Goal: Information Seeking & Learning: Learn about a topic

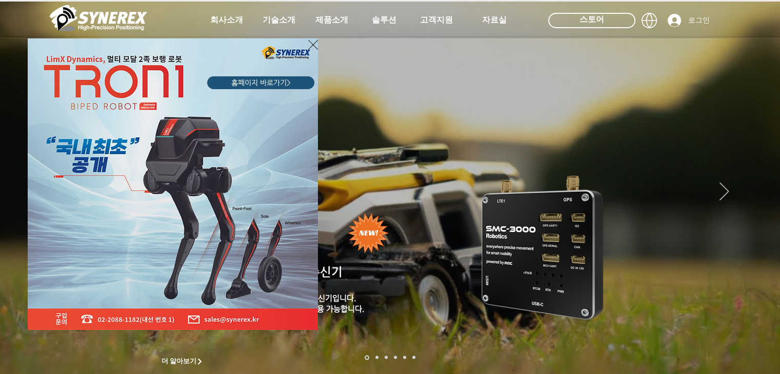
click at [336, 23] on div "LimX Dinamics" at bounding box center [390, 187] width 780 height 374
click at [310, 46] on icon "사이트로 돌아가기" at bounding box center [313, 44] width 10 height 13
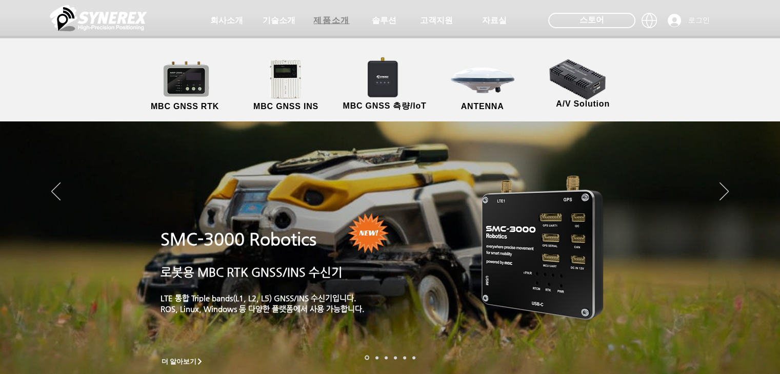
click at [341, 18] on span "제품소개" at bounding box center [331, 20] width 36 height 11
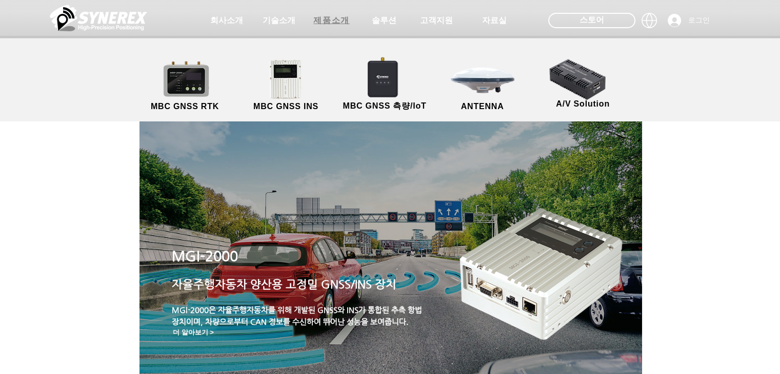
drag, startPoint x: 341, startPoint y: 105, endPoint x: 335, endPoint y: 19, distance: 86.4
click at [335, 19] on span "제품소개" at bounding box center [331, 20] width 36 height 11
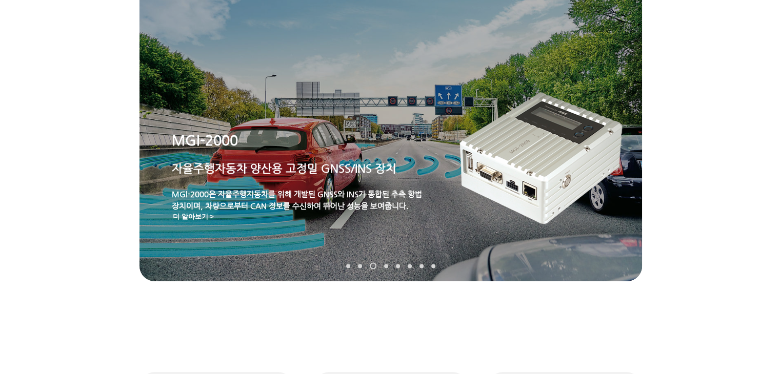
scroll to position [119, 0]
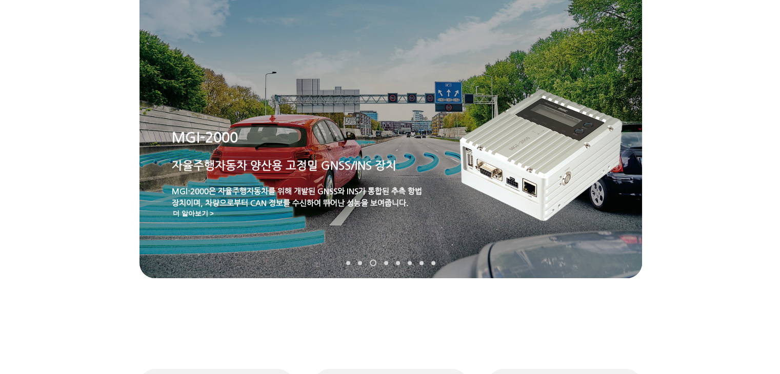
click at [386, 263] on link "MRP-2000" at bounding box center [386, 263] width 4 height 4
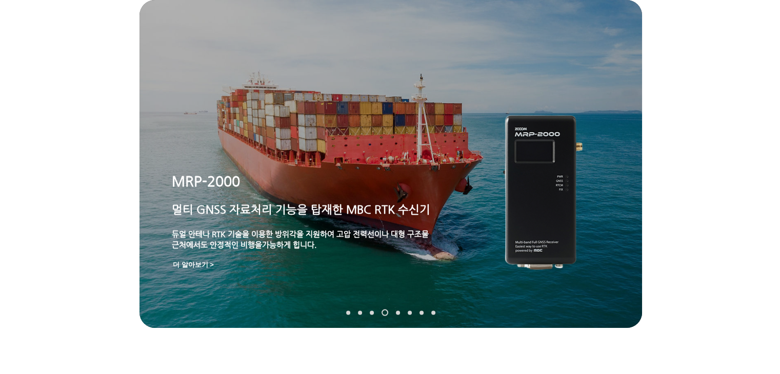
click at [398, 313] on link "TDR-3000" at bounding box center [398, 313] width 4 height 4
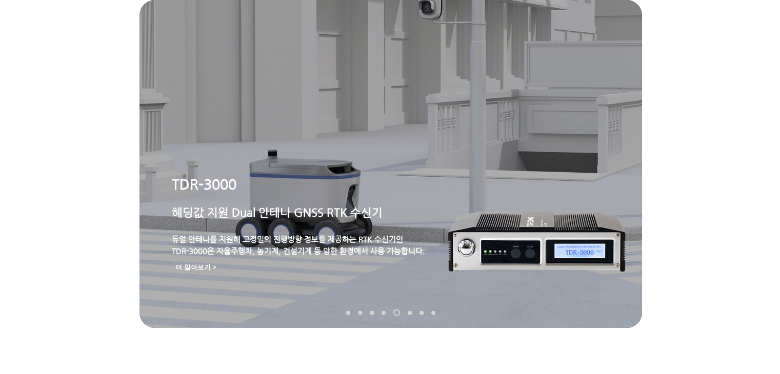
click at [382, 314] on link "MRP-2000" at bounding box center [383, 313] width 4 height 4
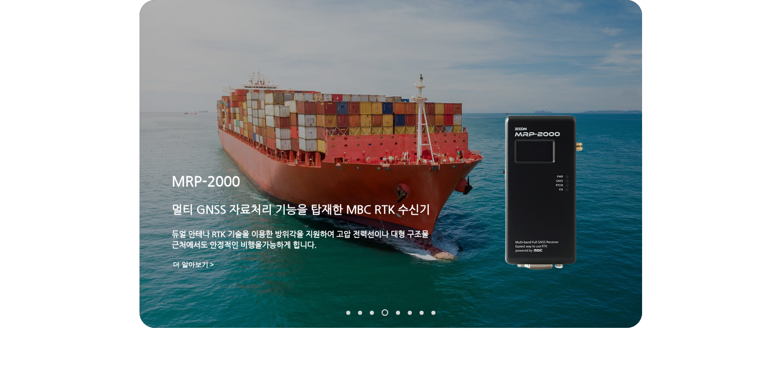
click at [372, 313] on link "MGI-2000" at bounding box center [372, 313] width 4 height 4
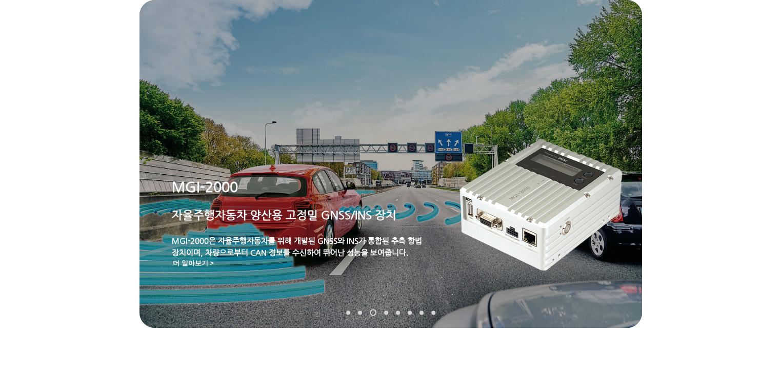
scroll to position [0, 0]
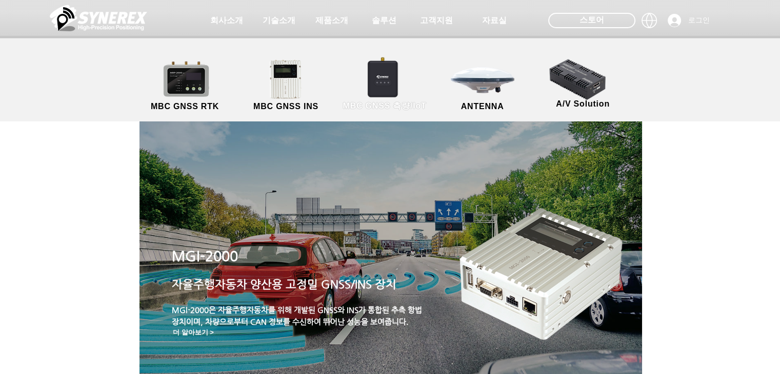
click at [386, 90] on link "MBC GNSS 측량/IoT" at bounding box center [385, 86] width 100 height 54
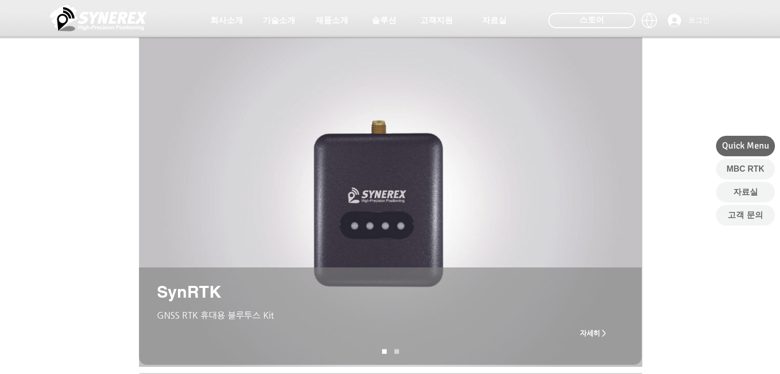
click at [396, 351] on link "SynRNK" at bounding box center [396, 352] width 5 height 5
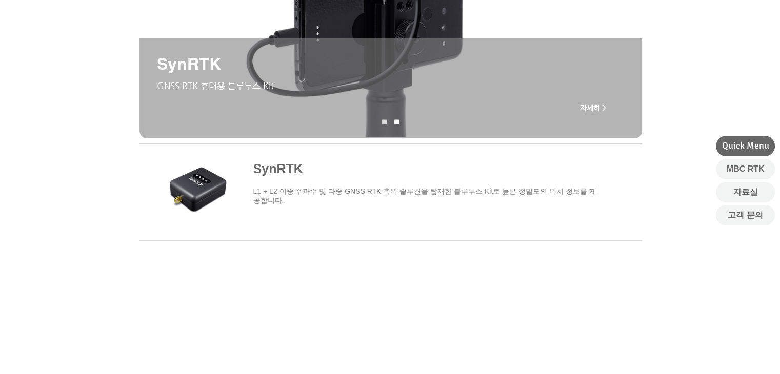
scroll to position [231, 0]
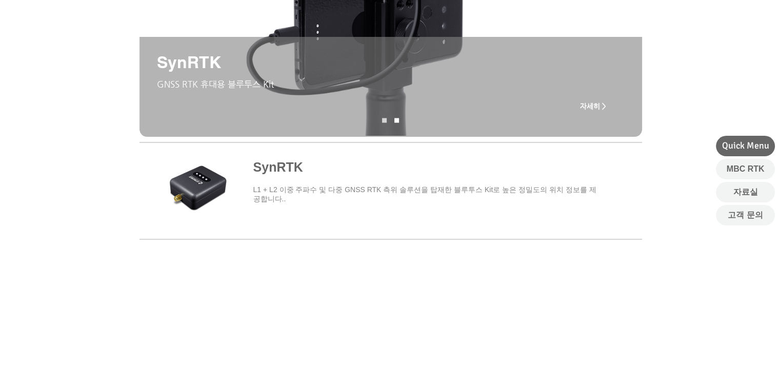
click at [595, 104] on span "자세히 >" at bounding box center [593, 106] width 26 height 8
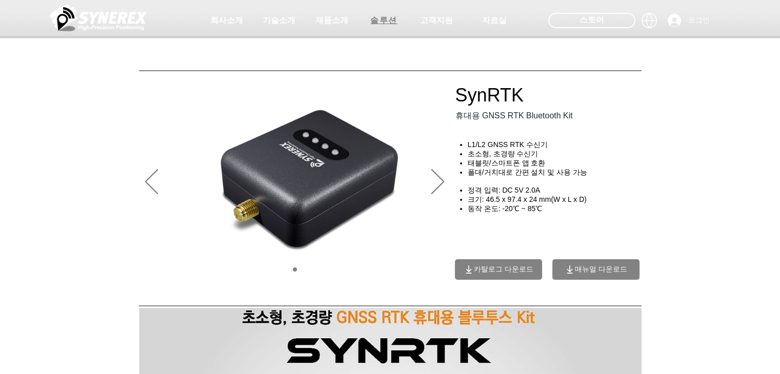
click at [388, 21] on span "솔루션" at bounding box center [383, 20] width 27 height 11
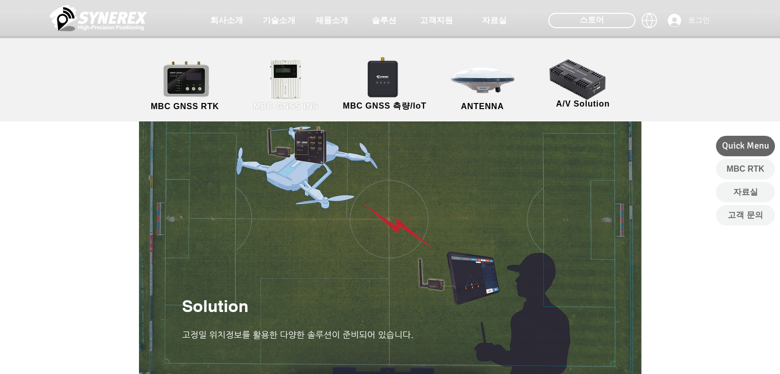
click at [288, 93] on link "MBC GNSS INS" at bounding box center [286, 86] width 92 height 54
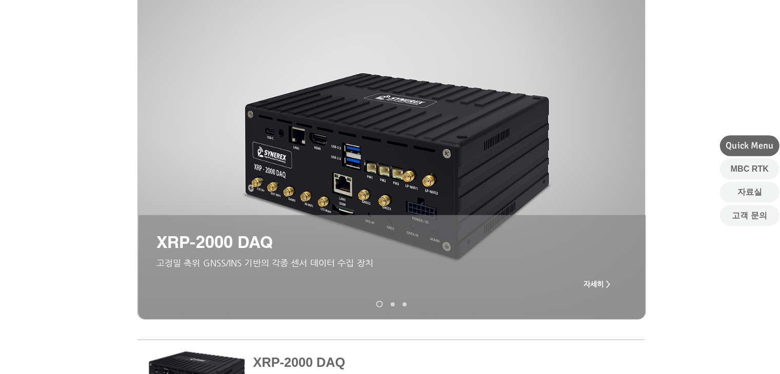
scroll to position [80, 0]
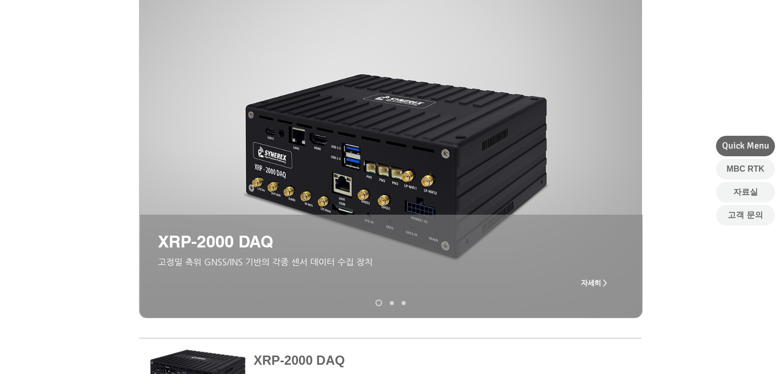
click at [390, 307] on div "슬라이드쇼" at bounding box center [391, 266] width 502 height 103
click at [392, 304] on link "XRP-2000" at bounding box center [392, 303] width 4 height 4
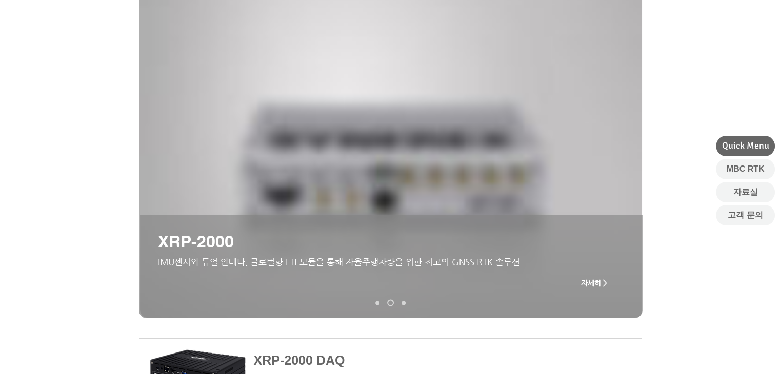
scroll to position [70, 0]
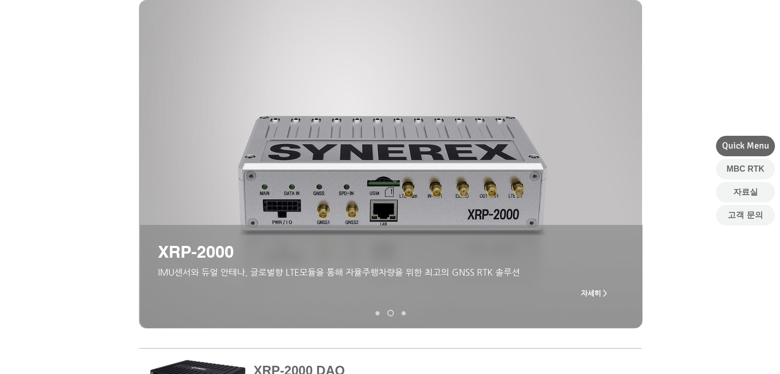
click at [405, 314] on link "MGI-2000" at bounding box center [403, 313] width 4 height 4
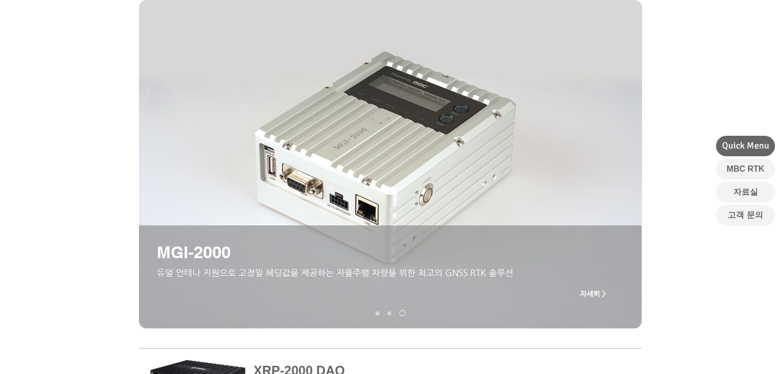
scroll to position [0, 0]
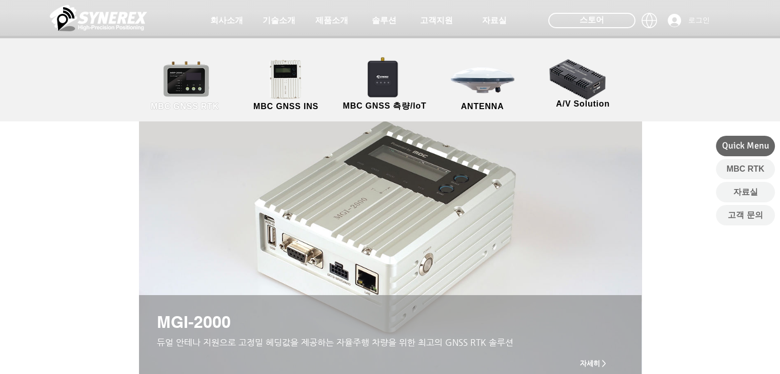
click at [192, 88] on link "MBC GNSS RTK" at bounding box center [185, 86] width 92 height 54
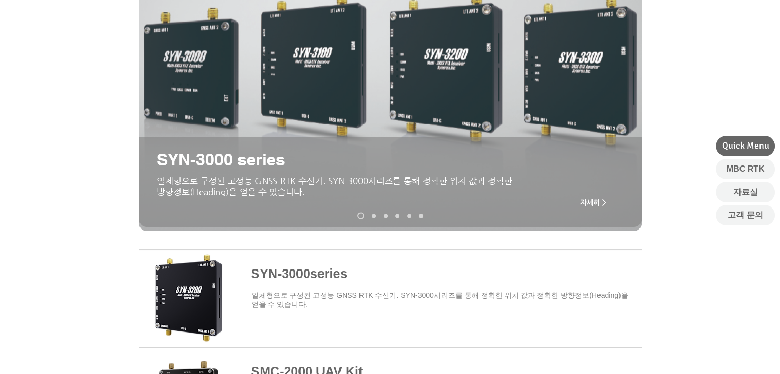
scroll to position [166, 0]
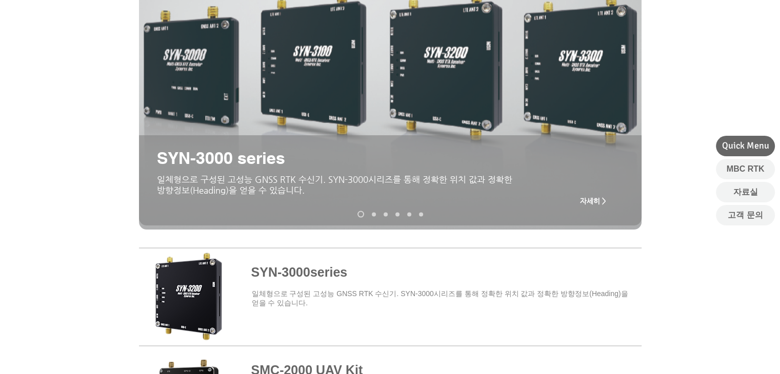
click at [373, 215] on link "SMC-2000" at bounding box center [374, 214] width 4 height 4
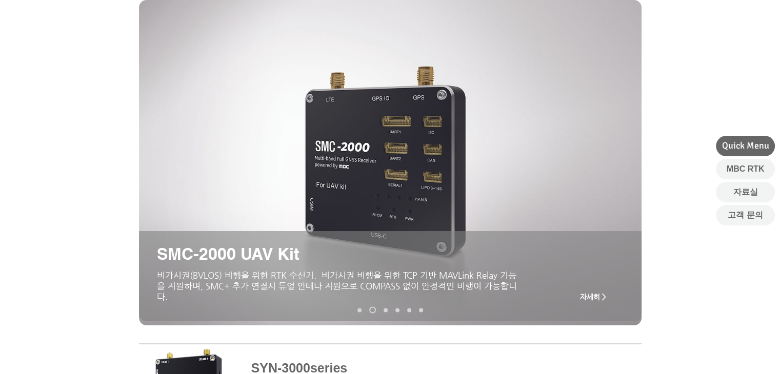
click at [383, 310] on link "MRP-2000v2" at bounding box center [385, 310] width 4 height 4
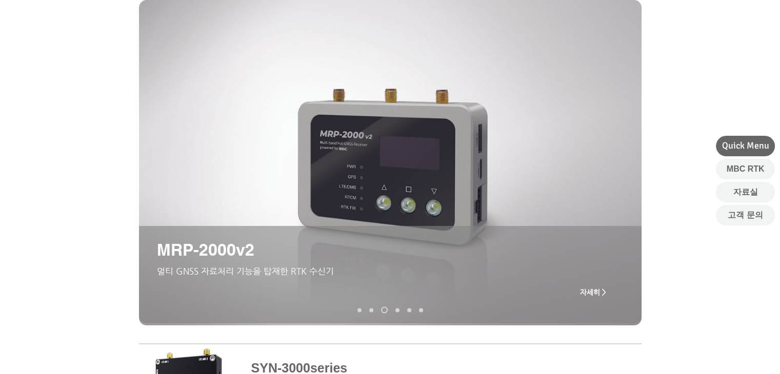
click at [397, 309] on link "MRD-1000v2" at bounding box center [397, 310] width 4 height 4
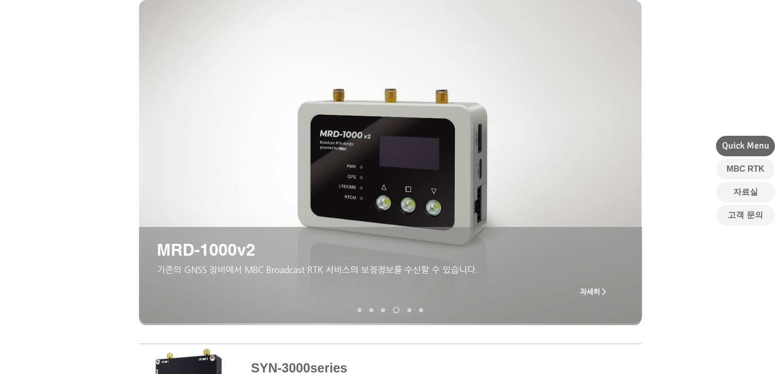
click at [408, 309] on link "TDR-3000" at bounding box center [409, 310] width 4 height 4
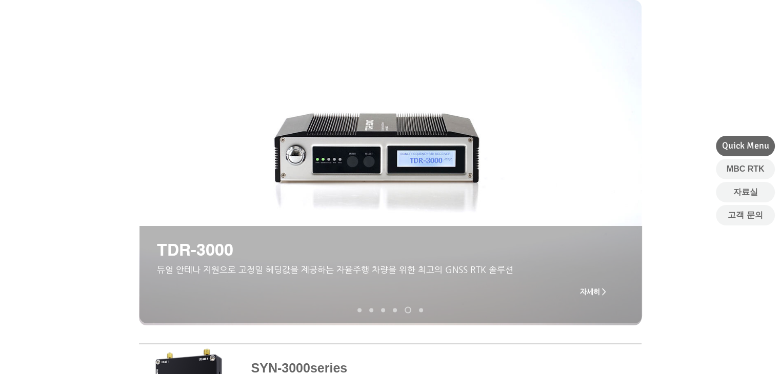
click at [420, 309] on link "MDU-2000 UAV Kit" at bounding box center [421, 310] width 4 height 4
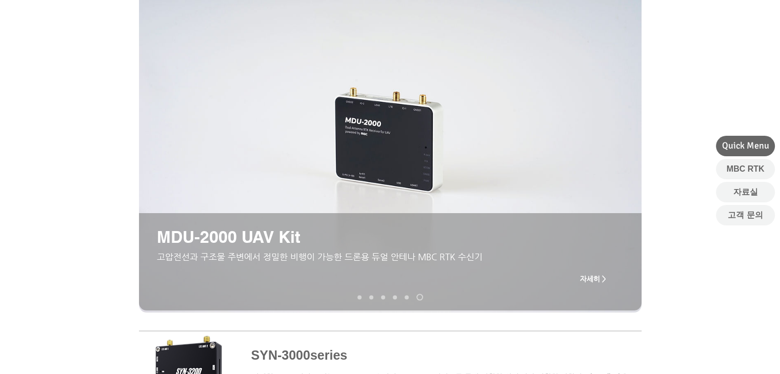
scroll to position [0, 0]
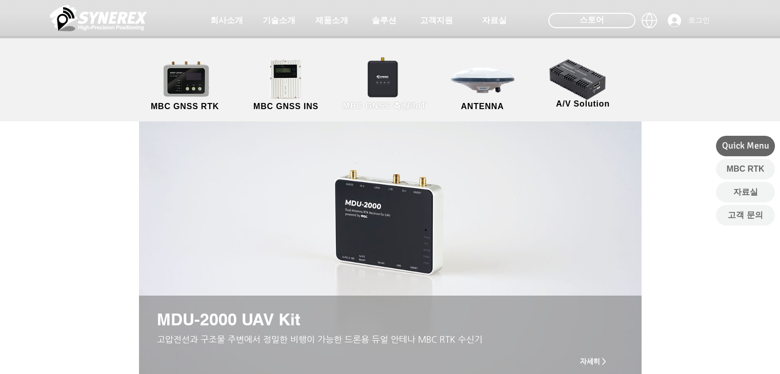
click at [379, 77] on link "MBC GNSS 측량/IoT" at bounding box center [385, 86] width 100 height 54
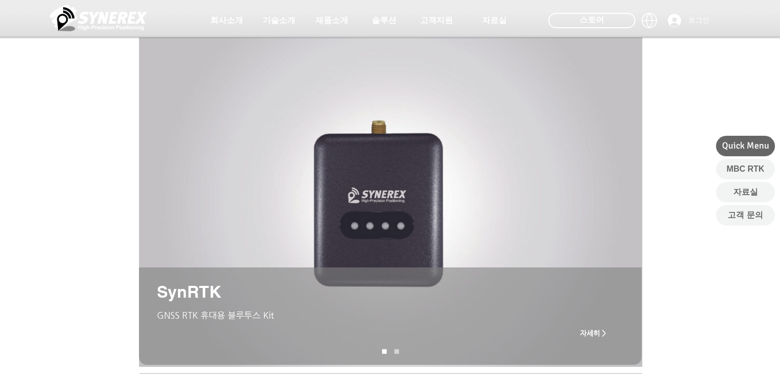
click at [399, 351] on nav "슬라이드" at bounding box center [390, 352] width 25 height 5
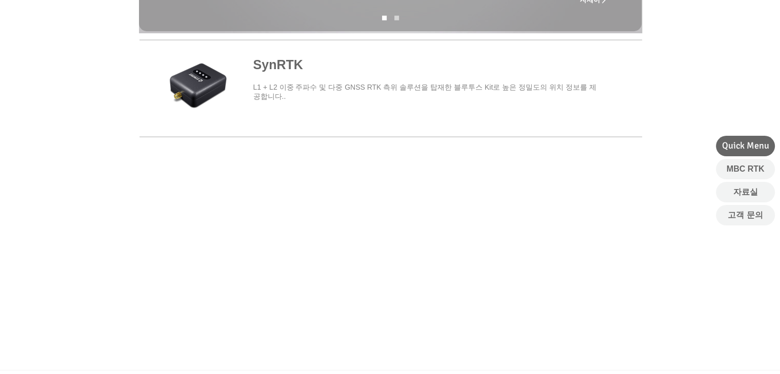
scroll to position [336, 0]
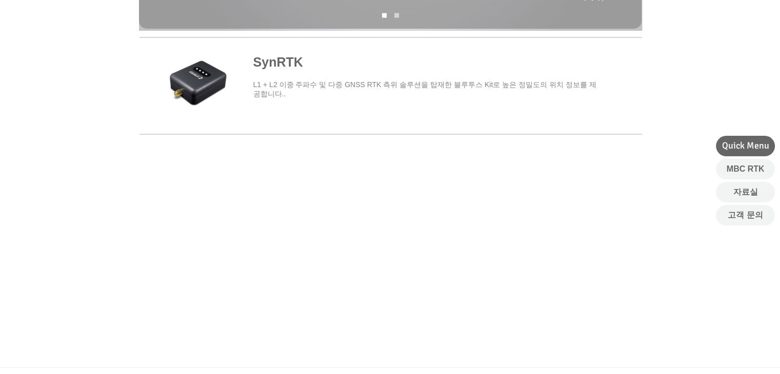
click at [370, 88] on span "main content" at bounding box center [390, 83] width 502 height 95
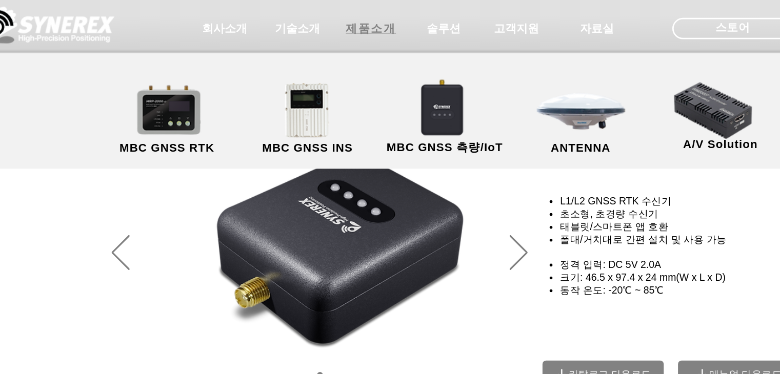
click at [320, 19] on span "제품소개" at bounding box center [331, 20] width 36 height 11
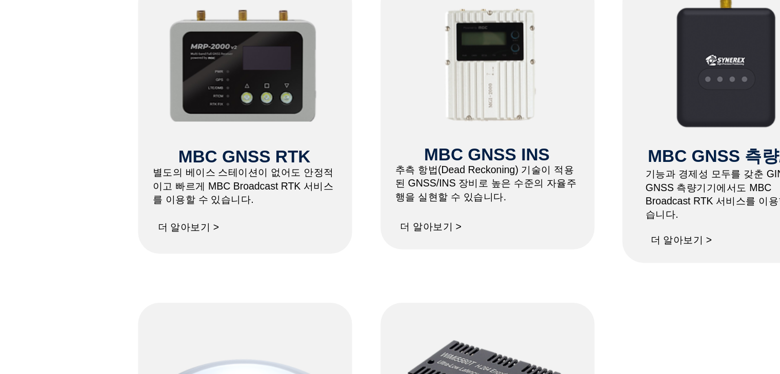
scroll to position [497, 0]
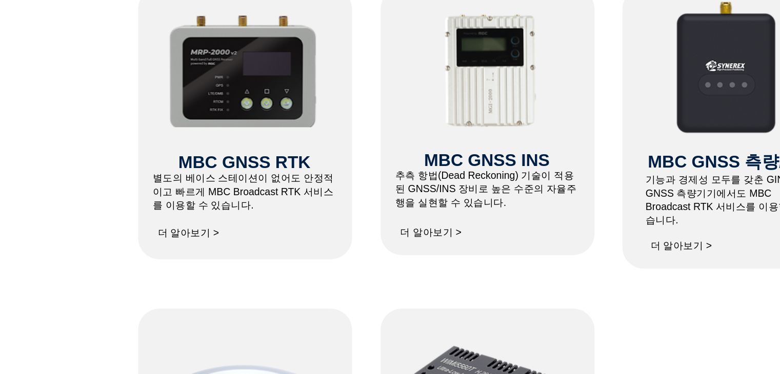
click at [183, 168] on span "더 알아보기 >" at bounding box center [176, 168] width 44 height 9
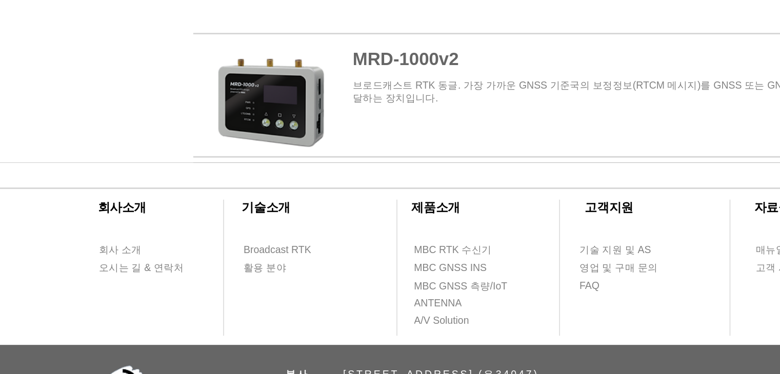
scroll to position [1253, 0]
click at [319, 295] on span "MBC GNSS INS" at bounding box center [324, 298] width 52 height 10
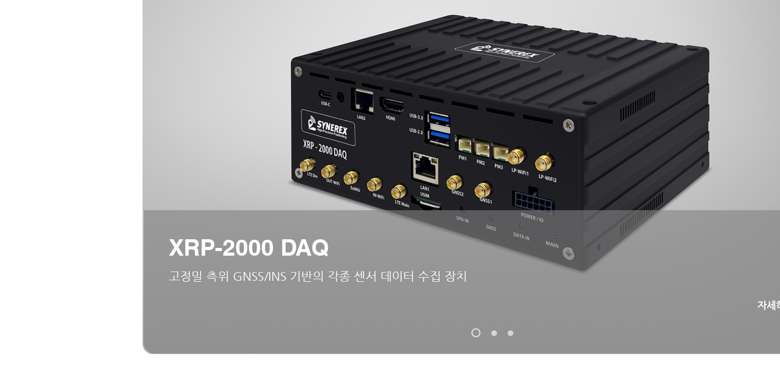
scroll to position [78, 0]
click at [390, 305] on link "XRP-2000" at bounding box center [392, 305] width 4 height 4
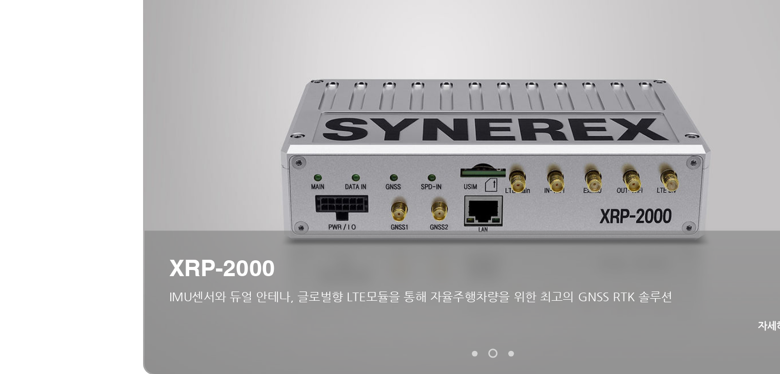
click at [404, 304] on link "MGI-2000" at bounding box center [403, 305] width 4 height 4
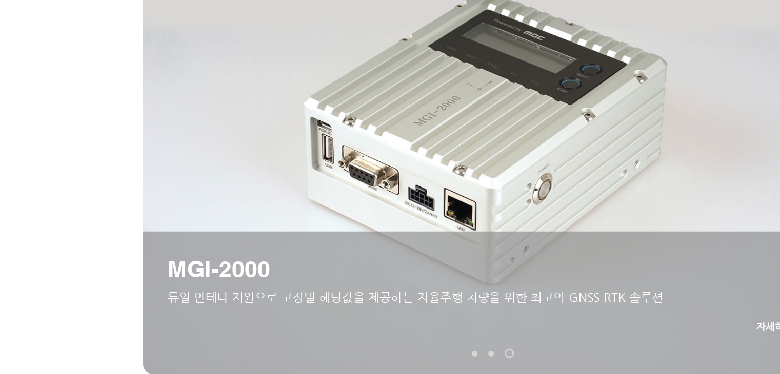
click at [375, 305] on link "XRP-2000 DAQ" at bounding box center [377, 305] width 4 height 4
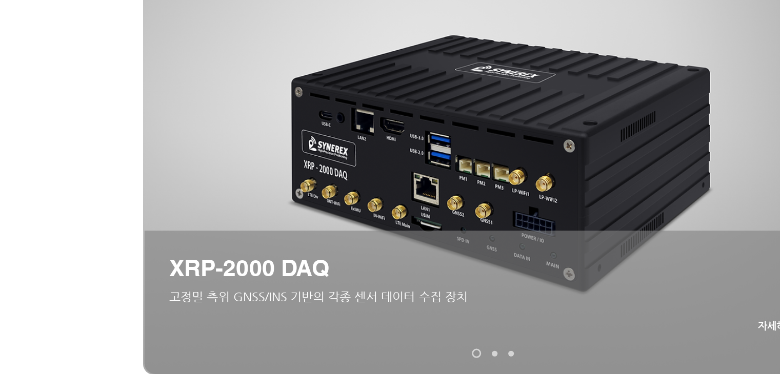
click at [390, 303] on link "XRP-2000" at bounding box center [392, 305] width 4 height 4
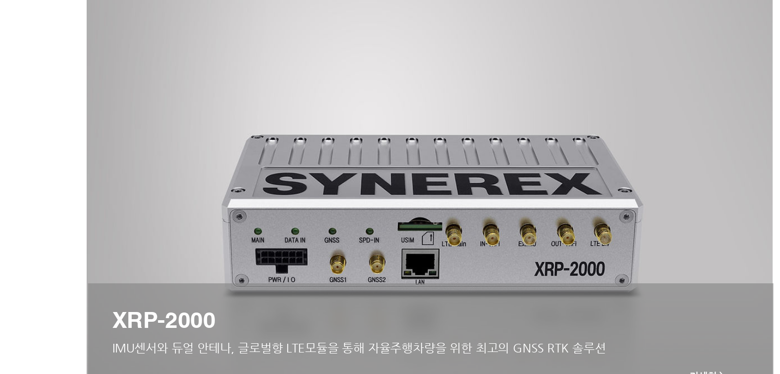
click at [79, 157] on div "main content" at bounding box center [390, 208] width 780 height 258
